Goal: Check status: Check status

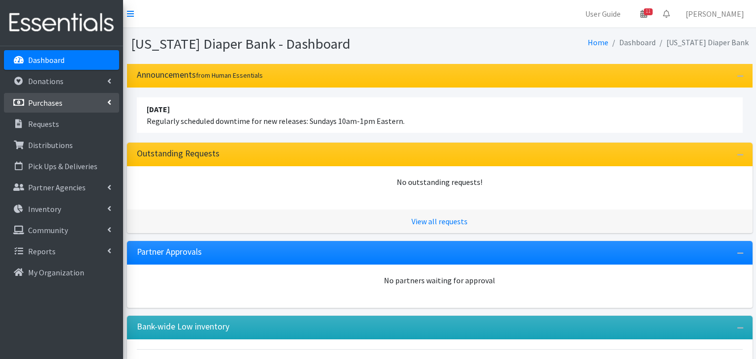
click at [64, 97] on link "Purchases" at bounding box center [61, 103] width 115 height 20
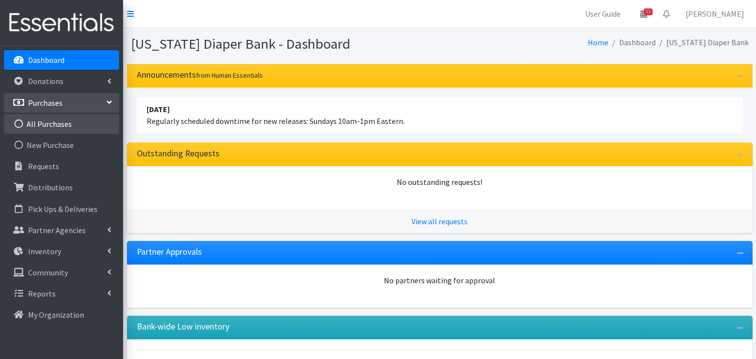
click at [56, 125] on link "All Purchases" at bounding box center [61, 124] width 115 height 20
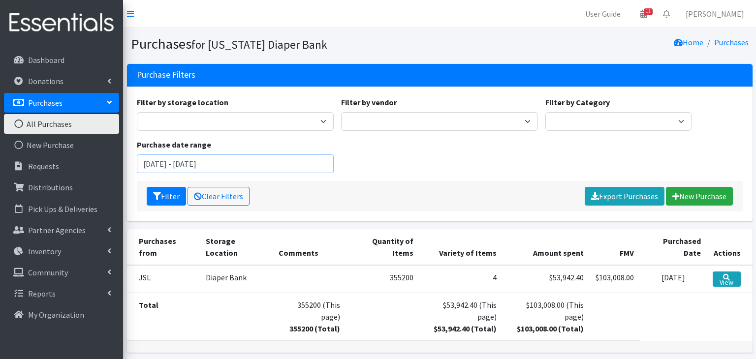
click at [174, 168] on input "[DATE] - [DATE]" at bounding box center [235, 164] width 197 height 19
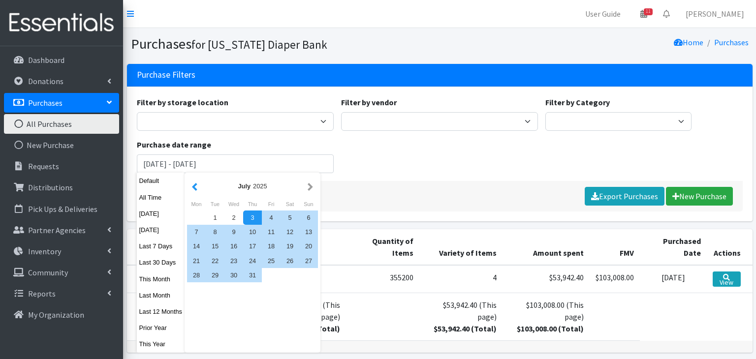
click at [196, 186] on button "button" at bounding box center [195, 186] width 10 height 12
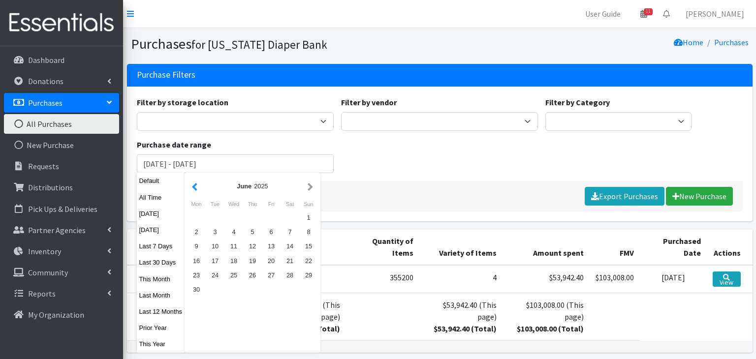
click at [191, 180] on button "button" at bounding box center [195, 186] width 10 height 12
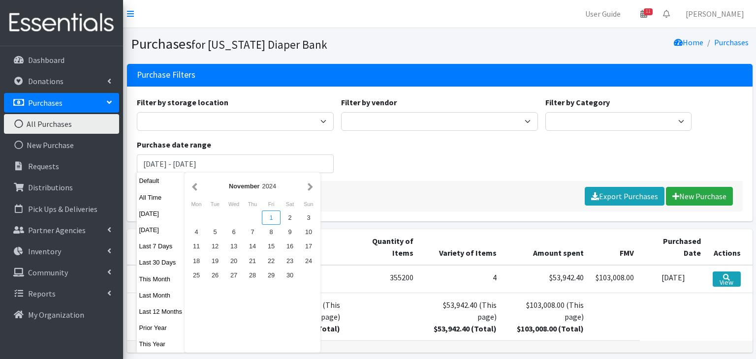
click at [273, 219] on div "1" at bounding box center [271, 218] width 19 height 14
click at [305, 190] on div "[DATE]" at bounding box center [252, 186] width 105 height 9
click at [307, 189] on button "button" at bounding box center [310, 186] width 10 height 12
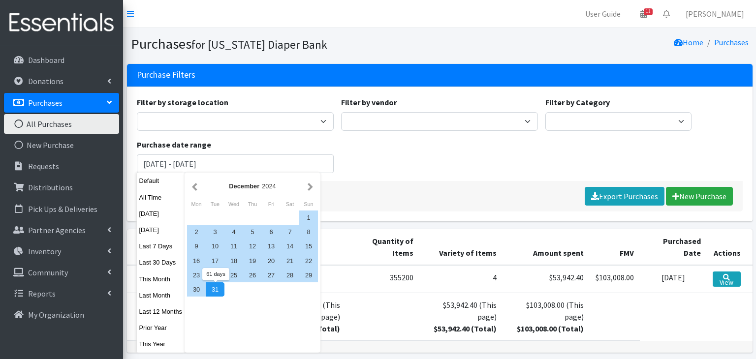
click at [216, 288] on div "31" at bounding box center [215, 290] width 19 height 14
type input "[DATE] - [DATE]"
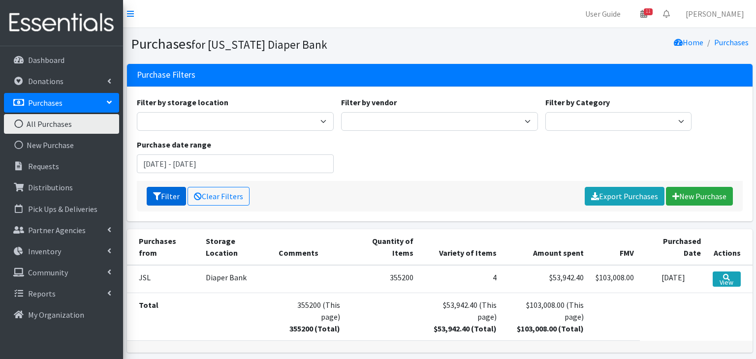
click at [148, 194] on button "Filter" at bounding box center [166, 196] width 39 height 19
